Goal: Information Seeking & Learning: Learn about a topic

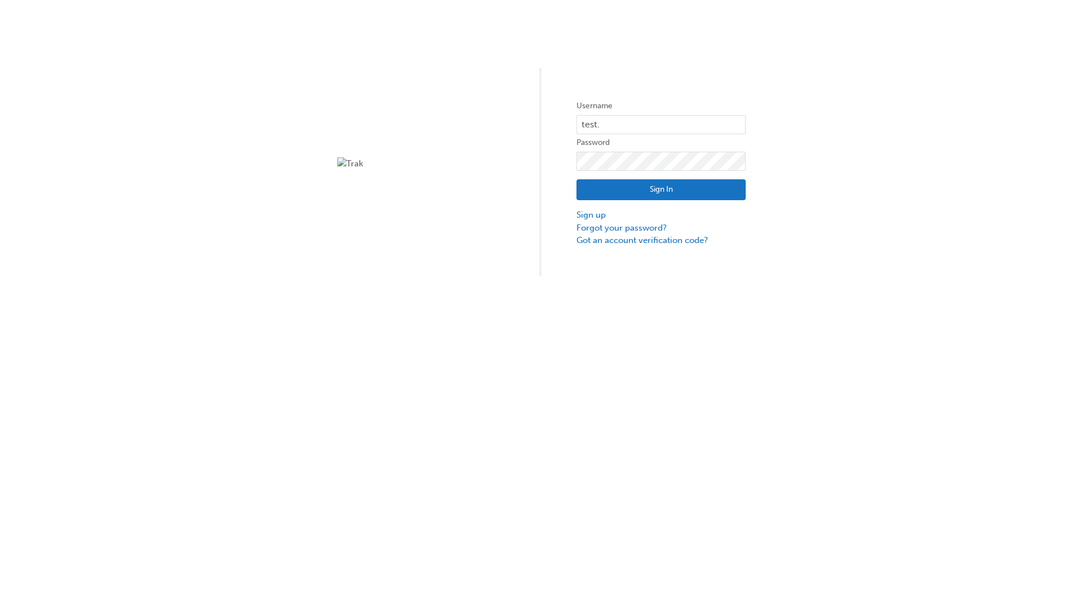
type input "test.e2e.user14"
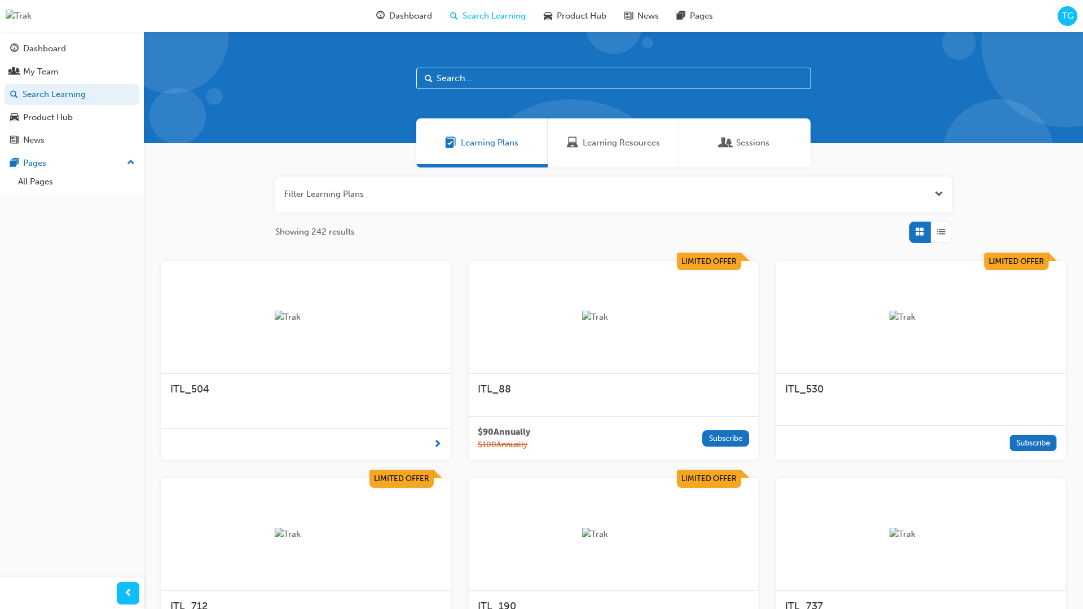
scroll to position [36, 0]
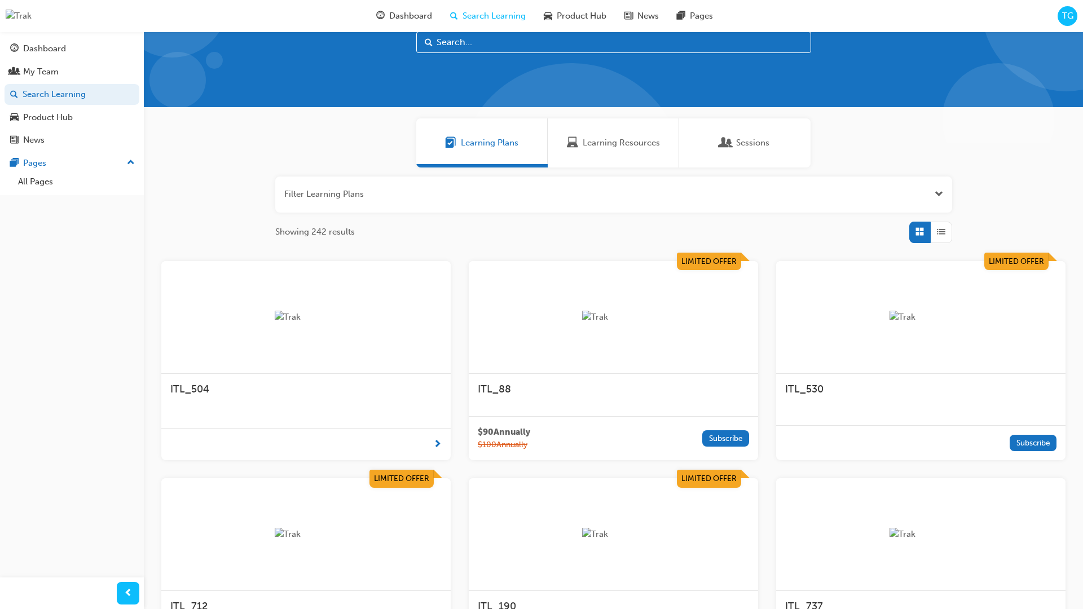
scroll to position [32, 0]
